Goal: Transaction & Acquisition: Obtain resource

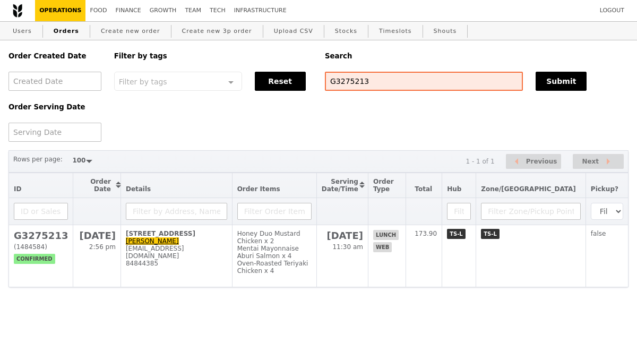
select select "100"
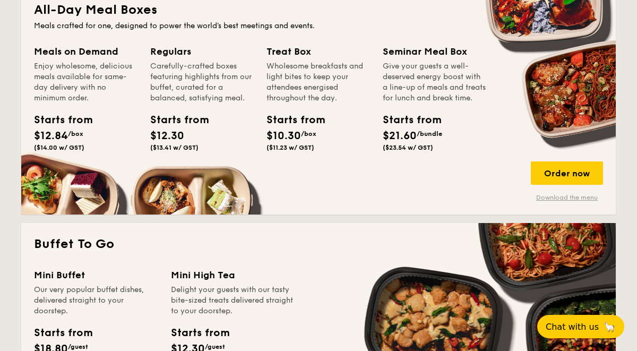
click at [551, 196] on link "Download the menu" at bounding box center [567, 197] width 72 height 8
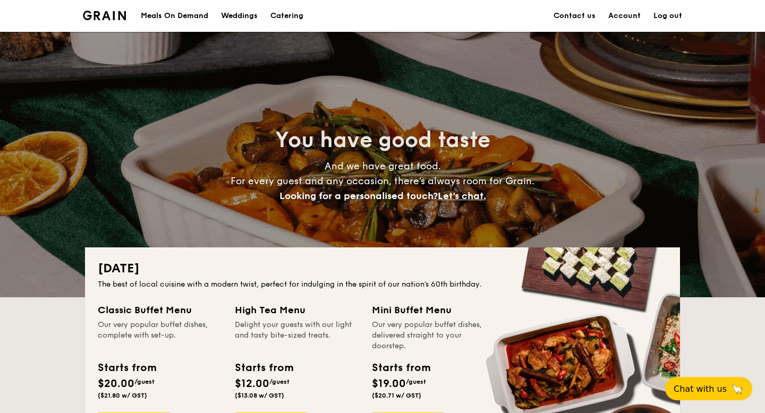
click at [154, 14] on div "Meals On Demand" at bounding box center [174, 16] width 67 height 32
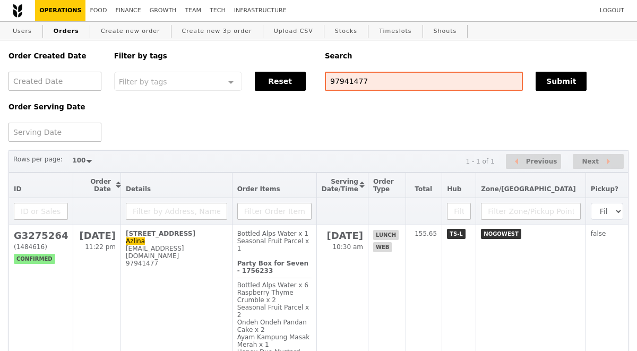
select select "100"
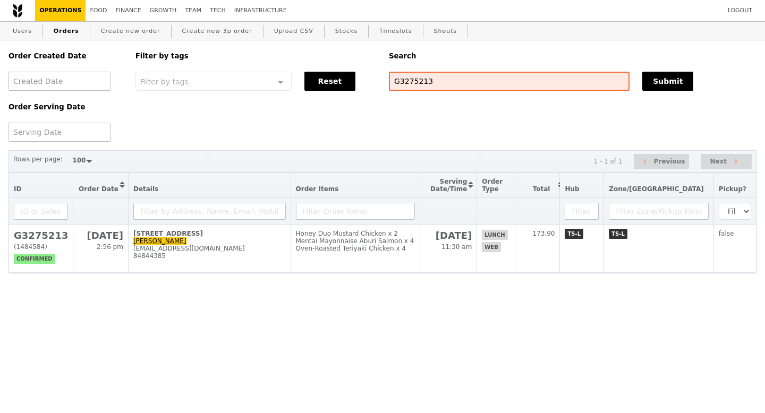
select select "100"
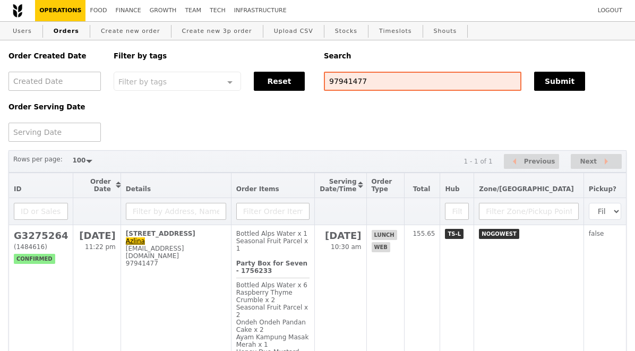
select select "100"
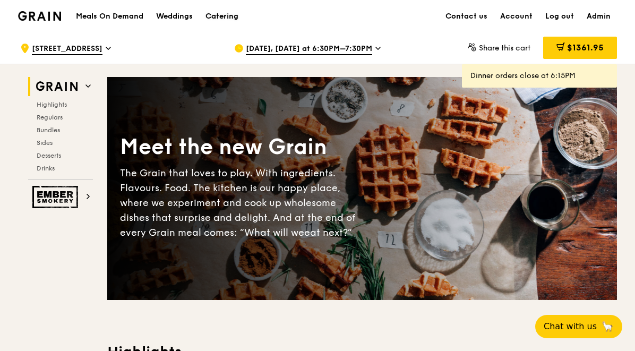
click at [226, 13] on div "Catering" at bounding box center [222, 17] width 33 height 32
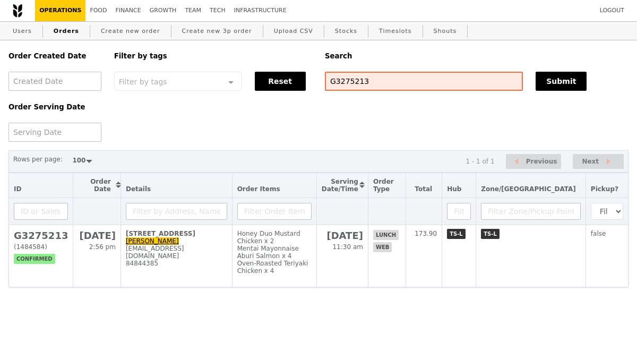
select select "100"
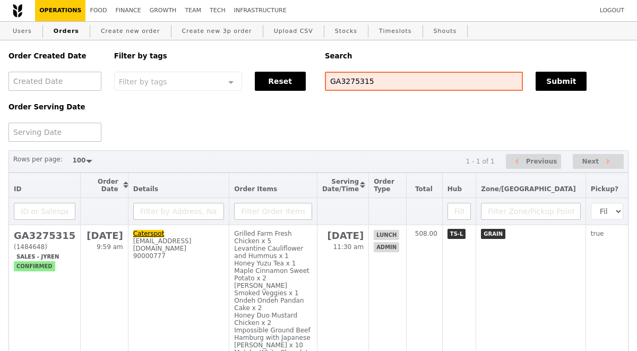
select select "100"
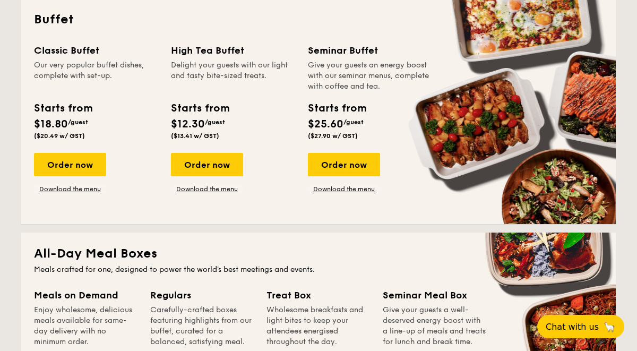
scroll to position [482, 0]
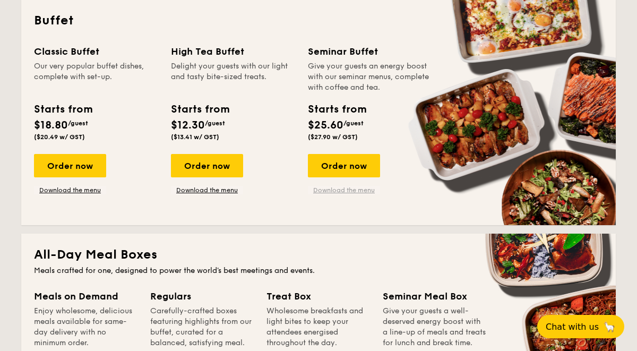
click at [350, 189] on link "Download the menu" at bounding box center [344, 190] width 72 height 8
